Goal: Task Accomplishment & Management: Use online tool/utility

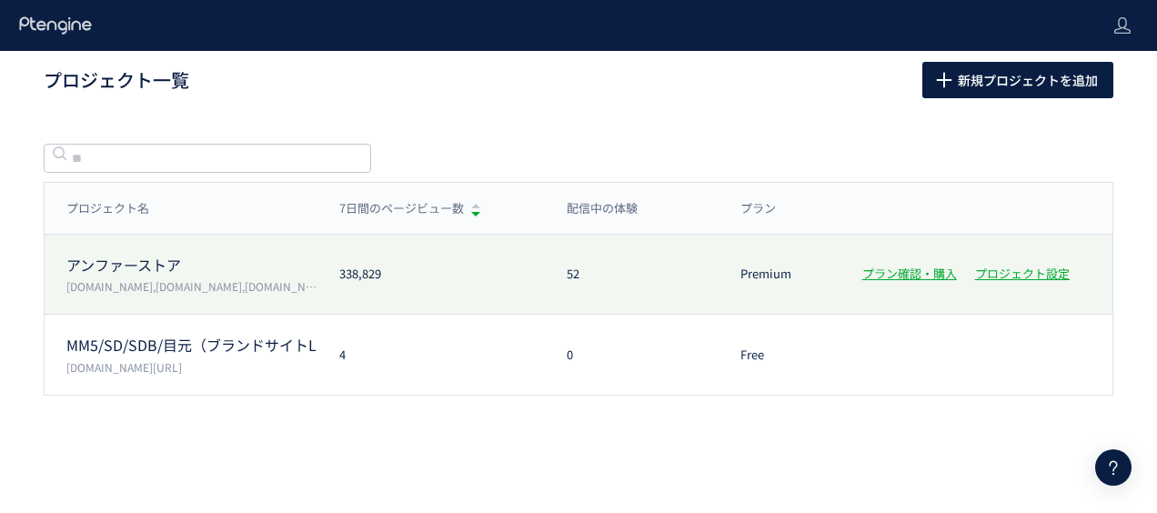
click at [119, 315] on div "アンファーストア [DOMAIN_NAME],[DOMAIN_NAME],[DOMAIN_NAME],[DOMAIN_NAME] 338,829 52 Pre…" at bounding box center [579, 355] width 1069 height 80
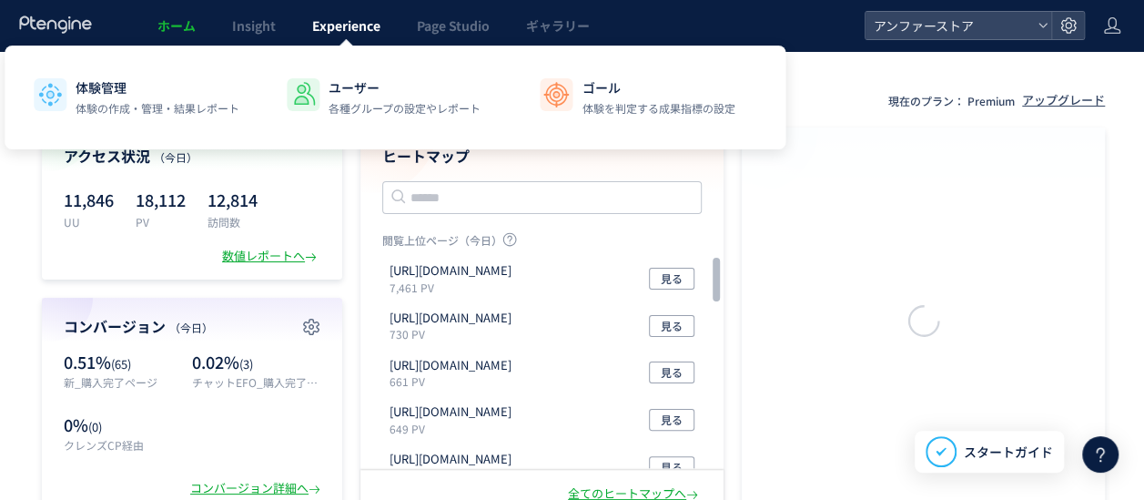
click at [329, 26] on span "Experience" at bounding box center [346, 25] width 68 height 18
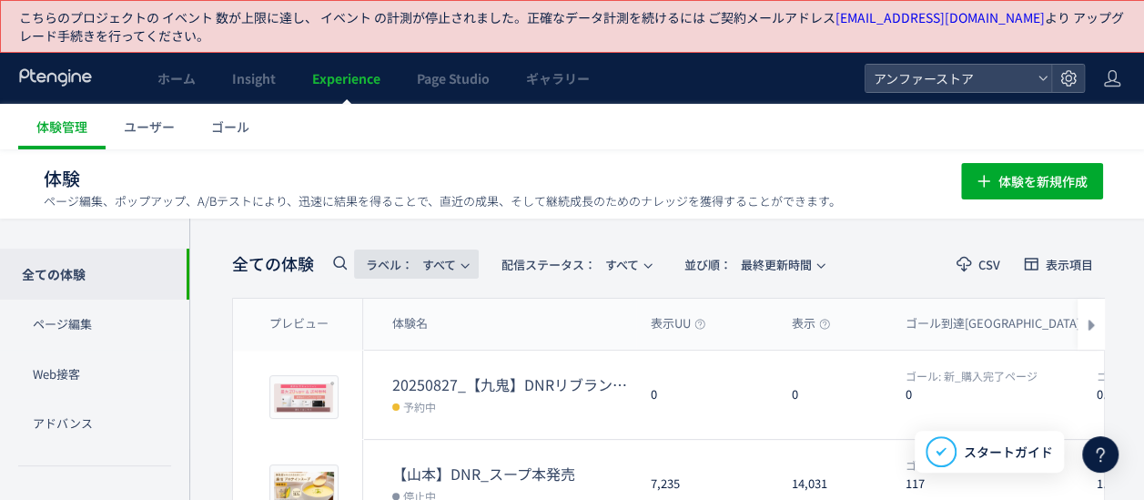
click at [450, 258] on span "ラベル： すべて" at bounding box center [411, 264] width 90 height 30
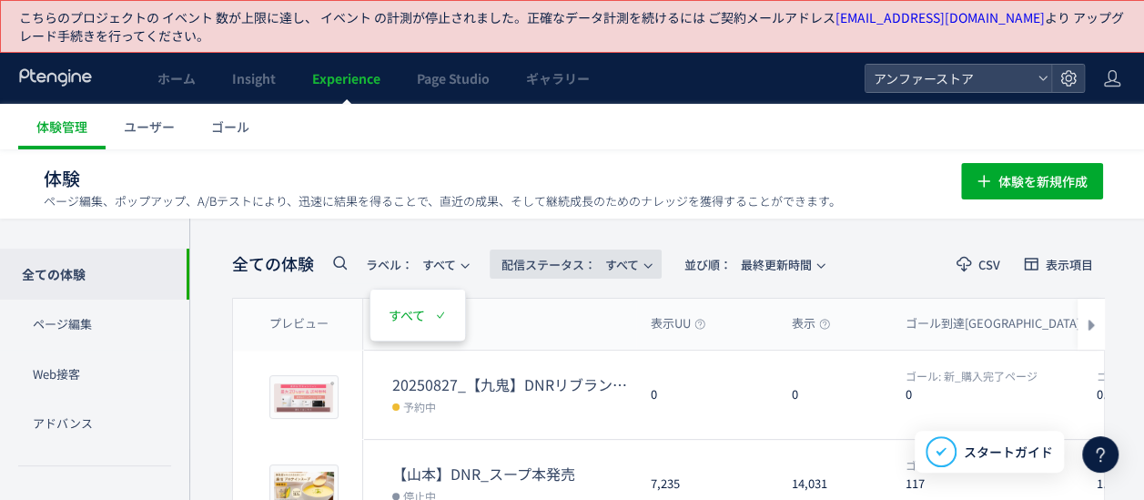
click at [604, 258] on span "配信ステータス​： すべて" at bounding box center [569, 264] width 137 height 30
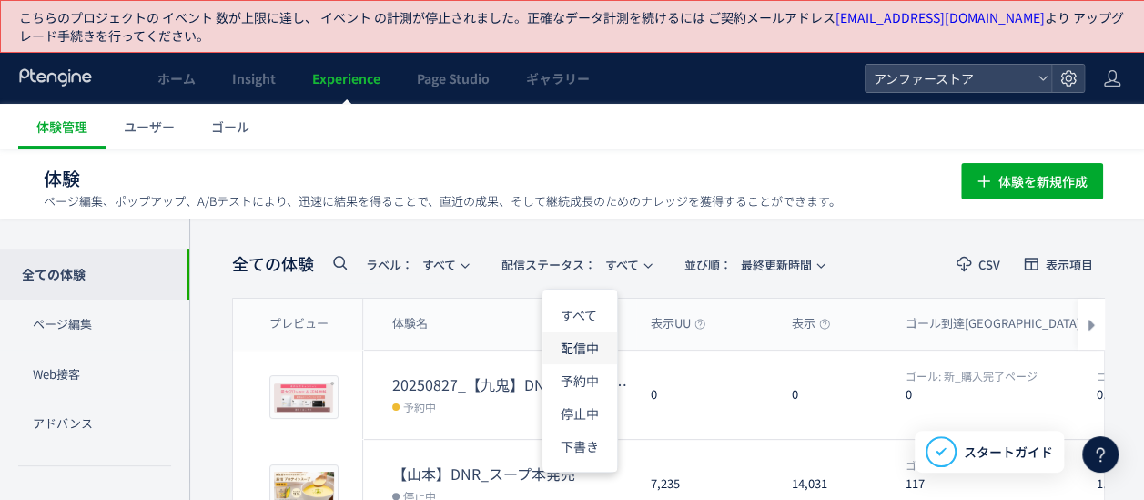
click at [579, 397] on li "配信中" at bounding box center [579, 413] width 75 height 33
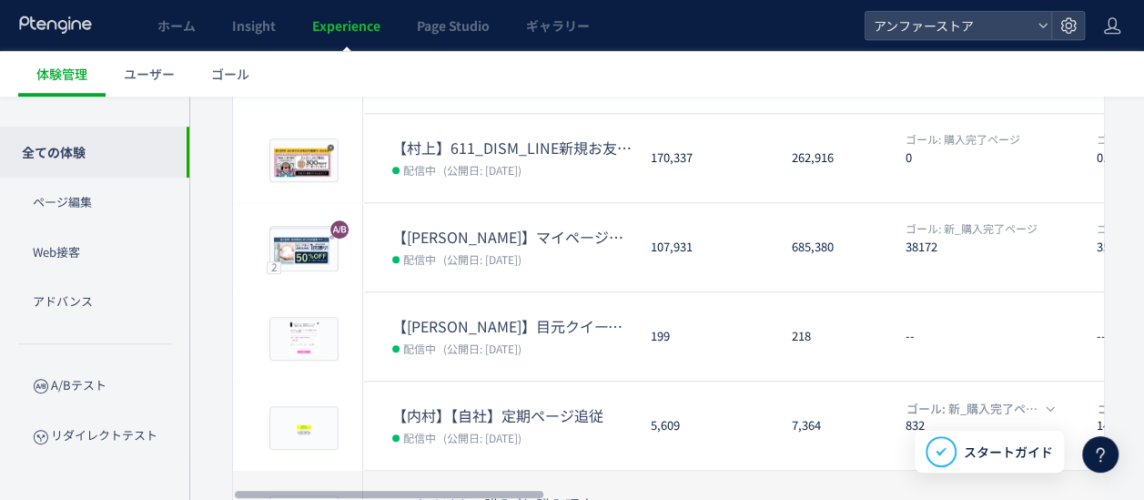
scroll to position [808, 0]
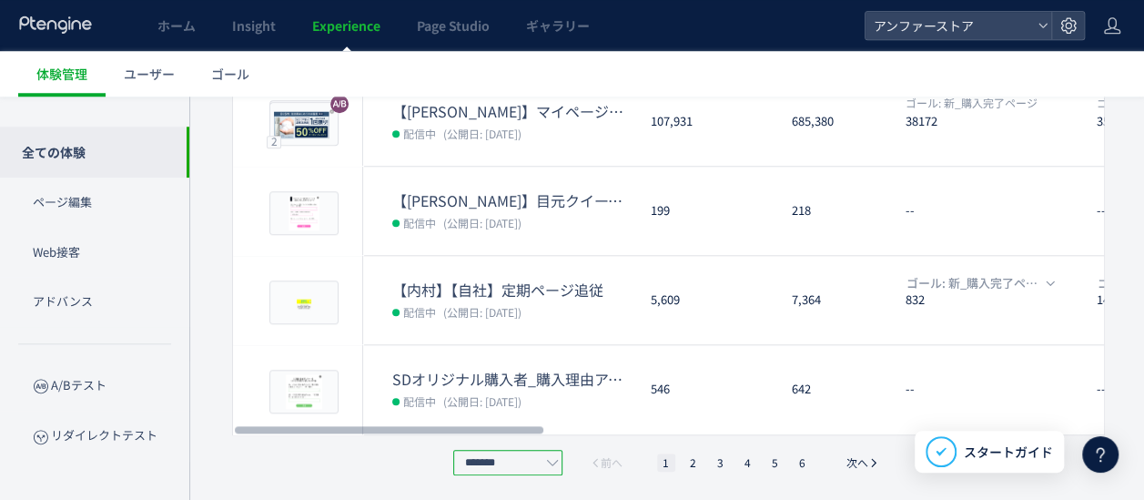
click at [542, 460] on input "*******" at bounding box center [507, 462] width 109 height 25
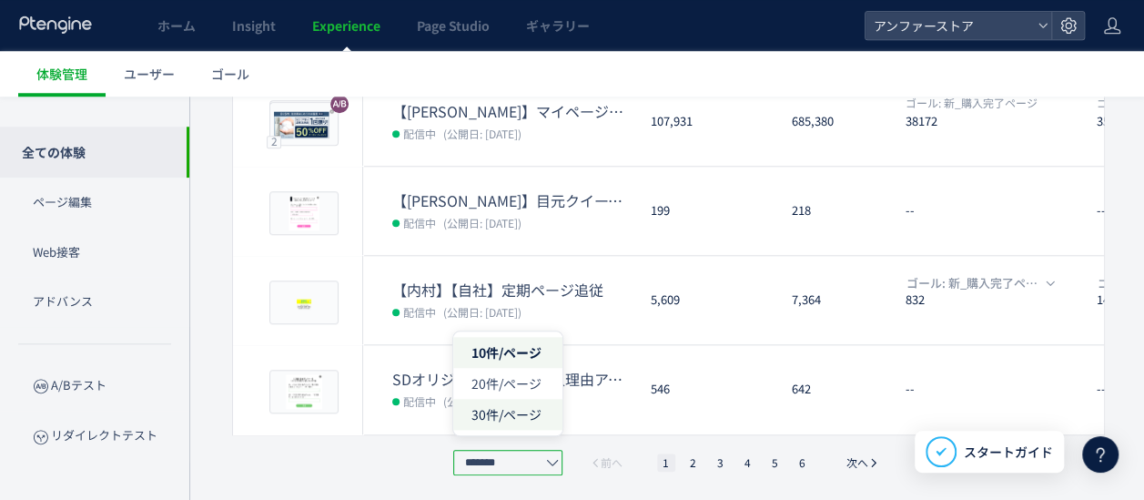
click at [507, 414] on span "30件/ページ" at bounding box center [506, 414] width 70 height 18
type input "*******"
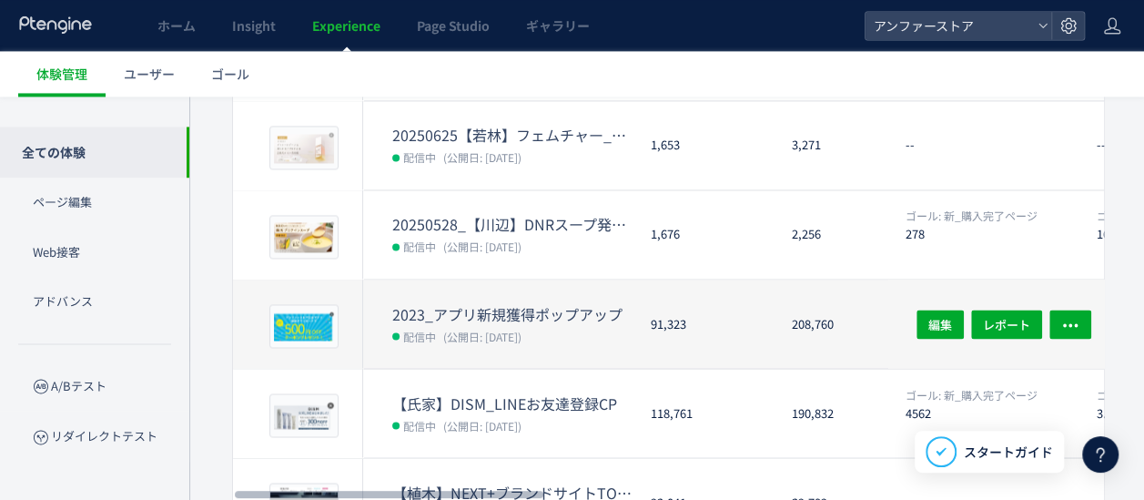
scroll to position [1318, 0]
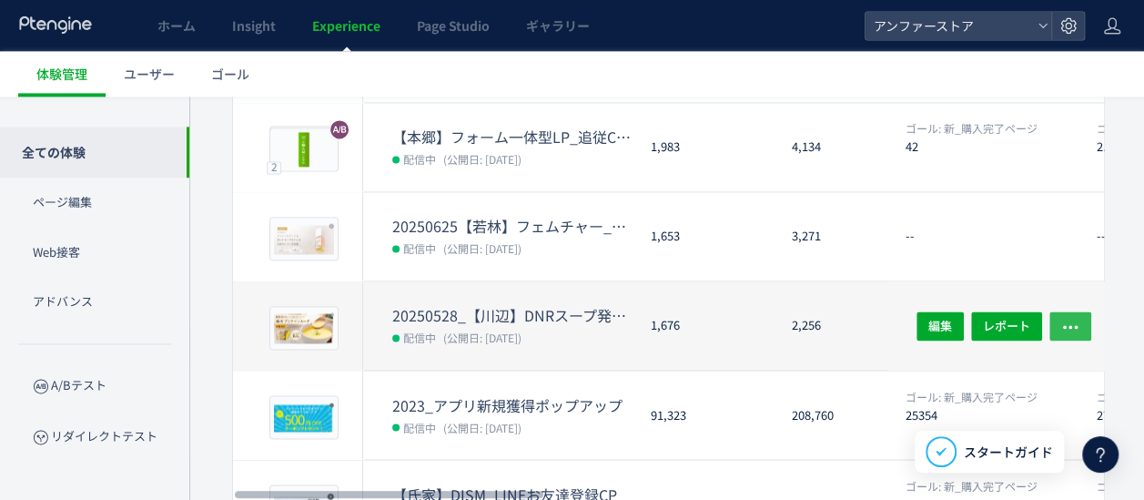
click at [1070, 318] on icon "button" at bounding box center [1070, 326] width 18 height 18
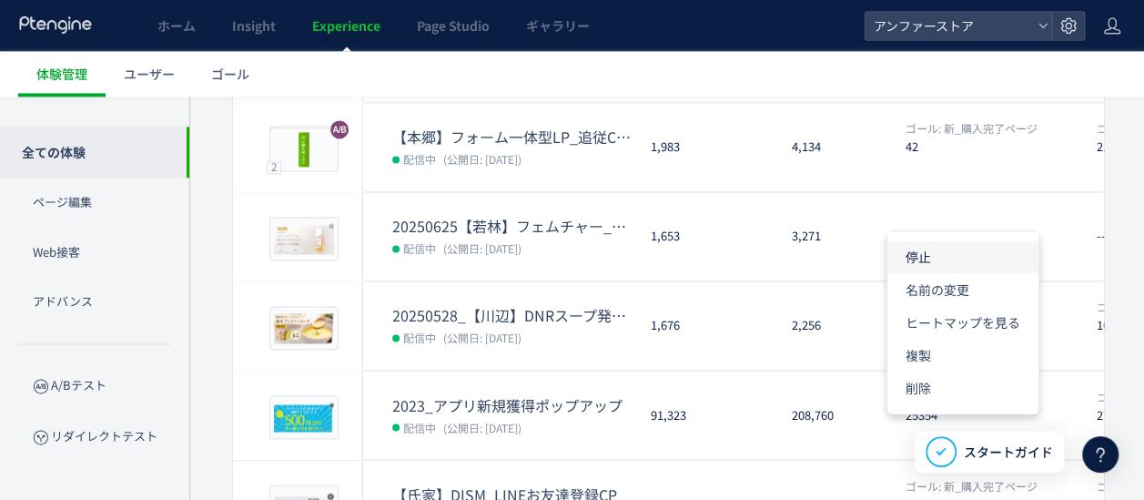
click at [919, 306] on li "停止" at bounding box center [962, 322] width 151 height 33
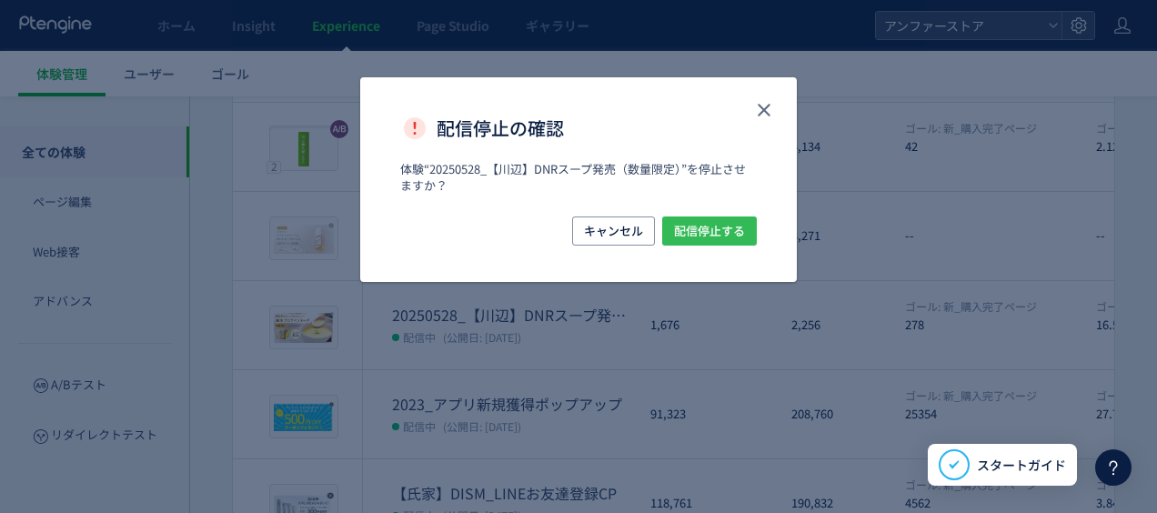
click at [722, 233] on span "配信停止する" at bounding box center [709, 231] width 71 height 29
